Goal: Navigation & Orientation: Find specific page/section

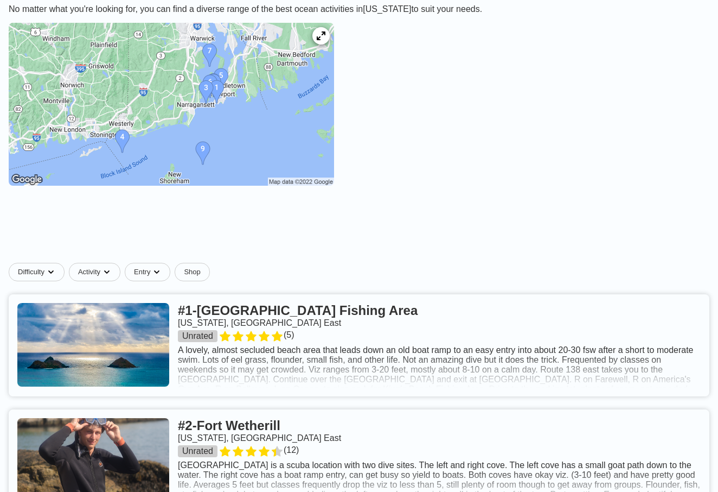
scroll to position [248, 0]
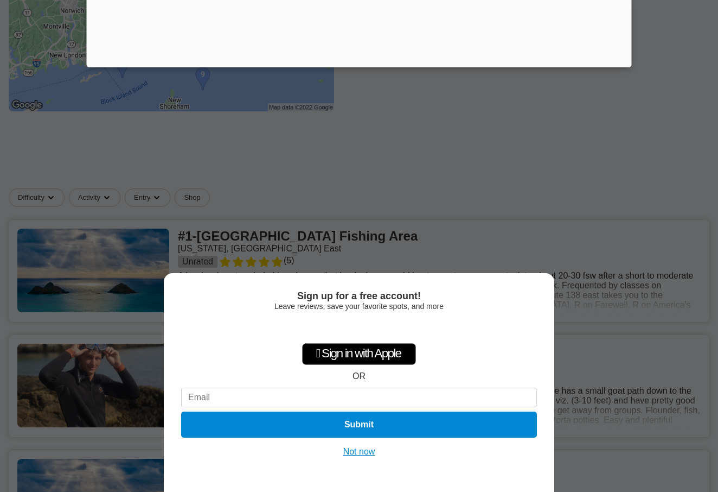
click at [367, 452] on button "Not now" at bounding box center [359, 451] width 39 height 11
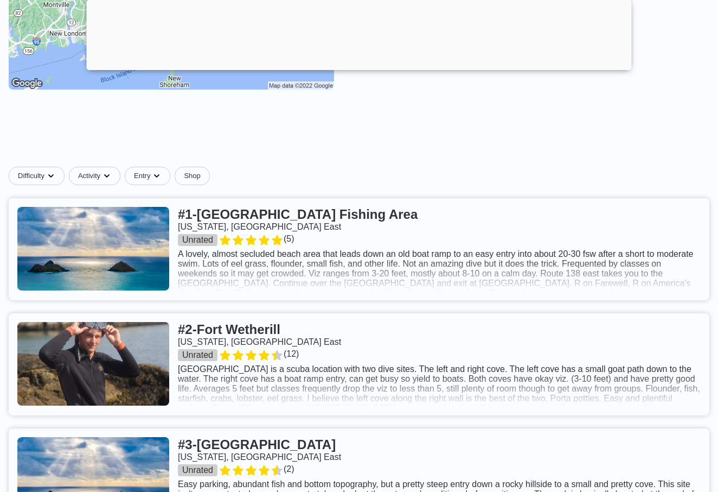
scroll to position [272, 0]
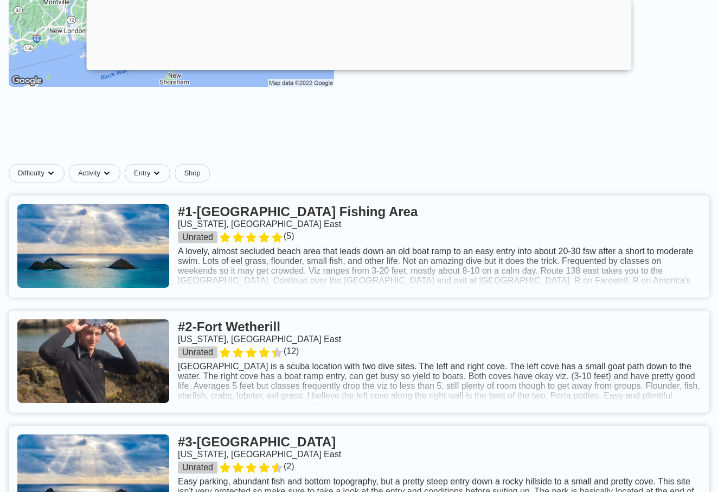
click at [365, 364] on link at bounding box center [359, 361] width 701 height 102
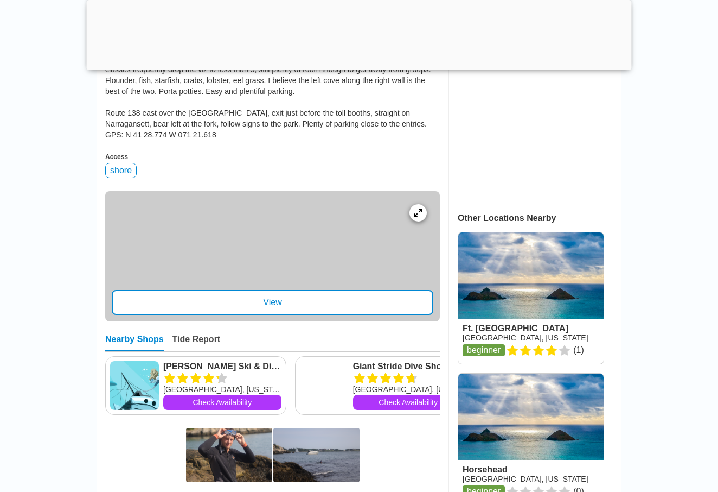
scroll to position [410, 0]
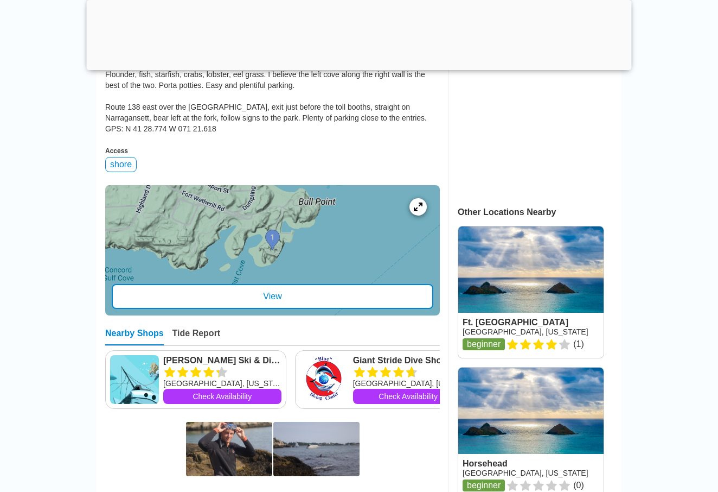
click at [308, 292] on div "View" at bounding box center [273, 296] width 322 height 25
